Goal: Obtain resource: Obtain resource

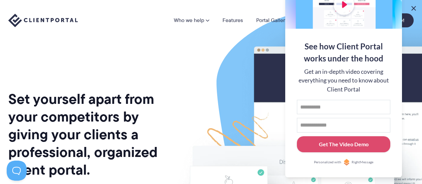
click at [414, 7] on button at bounding box center [414, 8] width 8 height 8
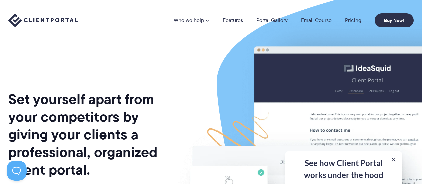
click at [276, 19] on link "Portal Gallery" at bounding box center [271, 20] width 31 height 5
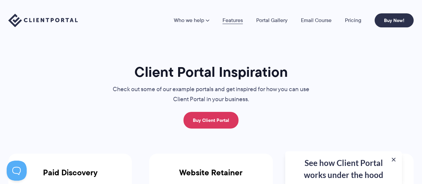
click at [230, 18] on link "Features" at bounding box center [233, 20] width 20 height 5
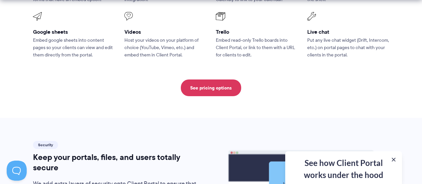
scroll to position [1001, 0]
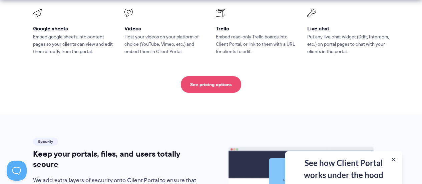
click at [193, 76] on link "See pricing options" at bounding box center [211, 84] width 60 height 17
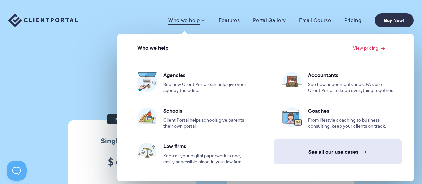
click at [335, 154] on link "See all our use cases →" at bounding box center [338, 151] width 128 height 25
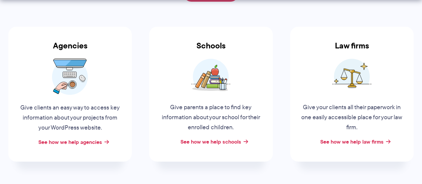
scroll to position [134, 0]
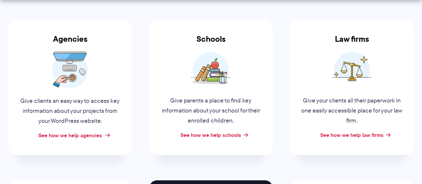
click at [89, 137] on link "See how we help agencies" at bounding box center [70, 135] width 64 height 8
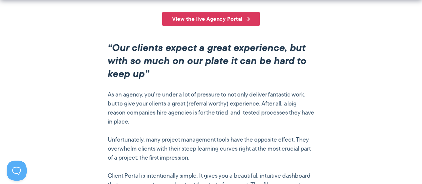
scroll to position [534, 0]
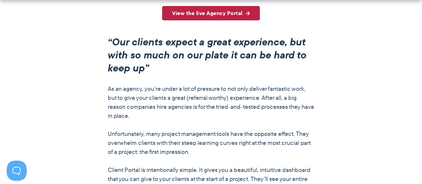
click at [199, 14] on link "View the live Agency Portal" at bounding box center [211, 13] width 98 height 14
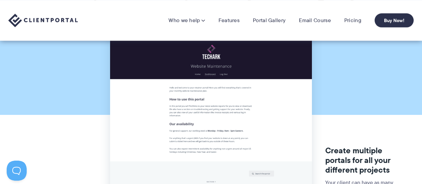
scroll to position [0, 0]
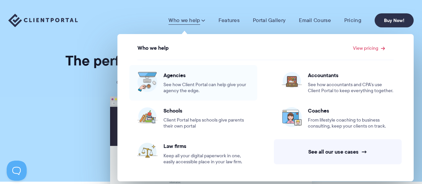
click at [130, 94] on link "Agencies See how Client Portal can help give your agency the edge." at bounding box center [194, 82] width 128 height 35
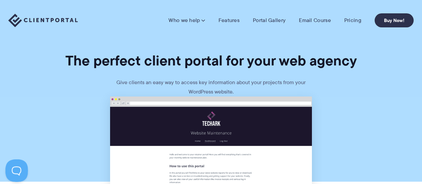
click at [18, 173] on button at bounding box center [15, 169] width 20 height 20
click at [309, 21] on link "Email Course" at bounding box center [315, 20] width 32 height 7
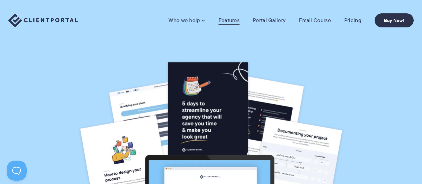
click at [235, 21] on link "Features" at bounding box center [229, 20] width 21 height 7
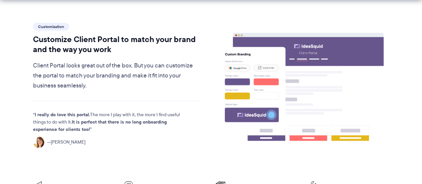
scroll to position [200, 0]
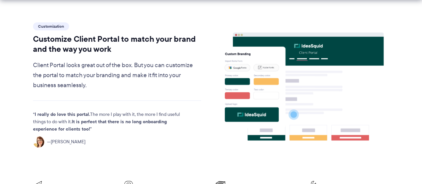
click at [53, 22] on span "Customization" at bounding box center [51, 26] width 36 height 8
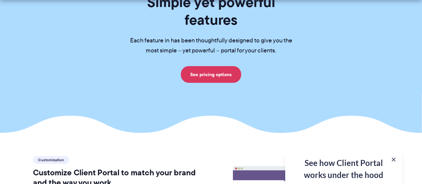
scroll to position [134, 0]
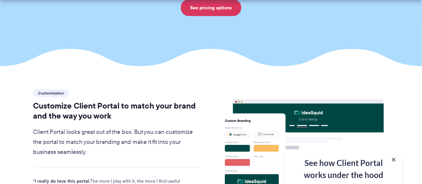
click at [56, 89] on span "Customization" at bounding box center [51, 93] width 36 height 8
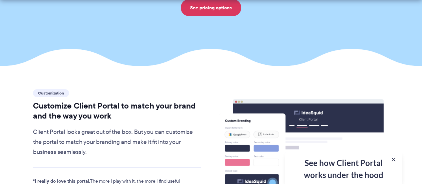
click at [318, 171] on div "See how Client Portal works under the hood Get an in-depth video covering every…" at bounding box center [343, 167] width 117 height 33
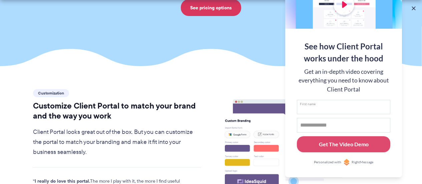
click at [318, 106] on input "First name" at bounding box center [343, 107] width 93 height 15
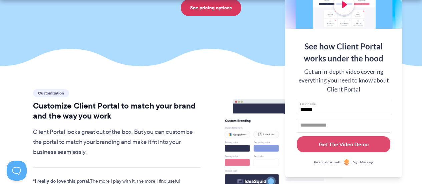
type input "******"
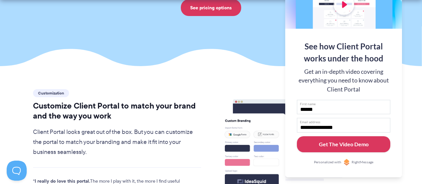
type input "**********"
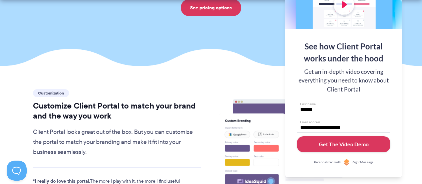
click at [333, 146] on div "Get The Video Demo" at bounding box center [344, 144] width 50 height 8
